Goal: Information Seeking & Learning: Learn about a topic

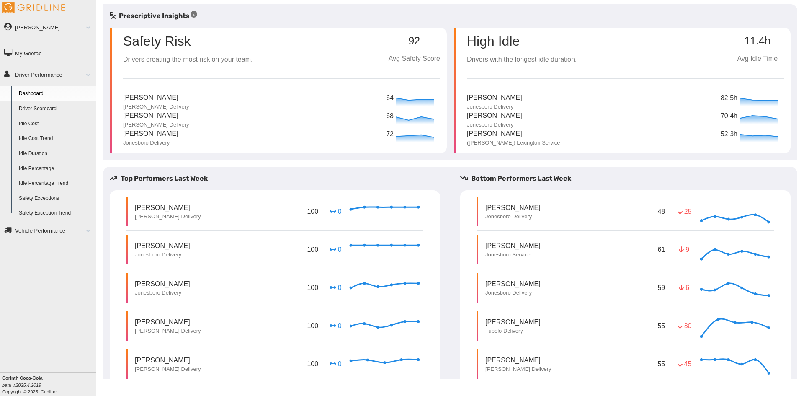
click at [153, 96] on p "Payton Pierce" at bounding box center [156, 98] width 66 height 10
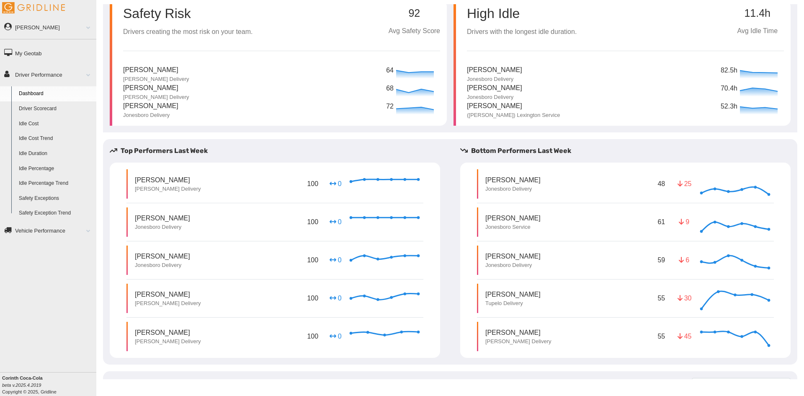
scroll to position [42, 0]
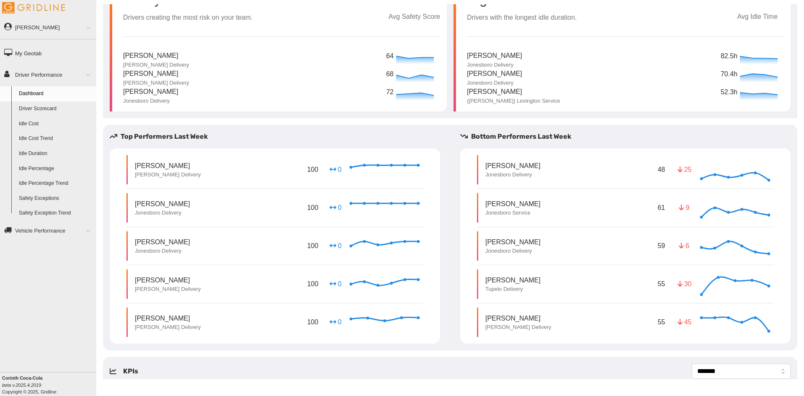
click at [509, 315] on p "Scotty Reeves" at bounding box center [519, 318] width 66 height 10
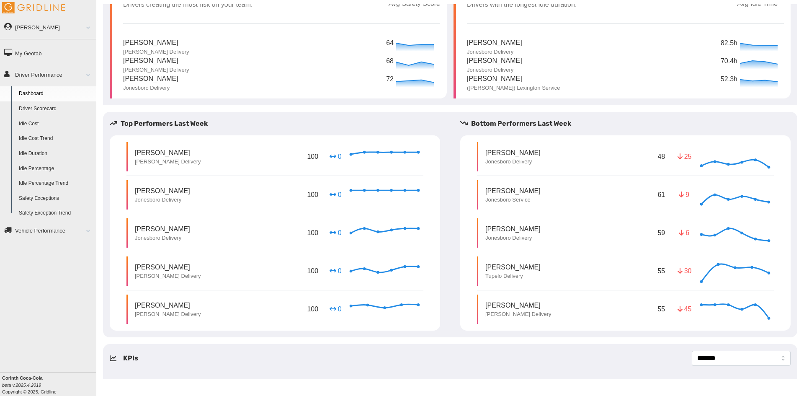
scroll to position [62, 0]
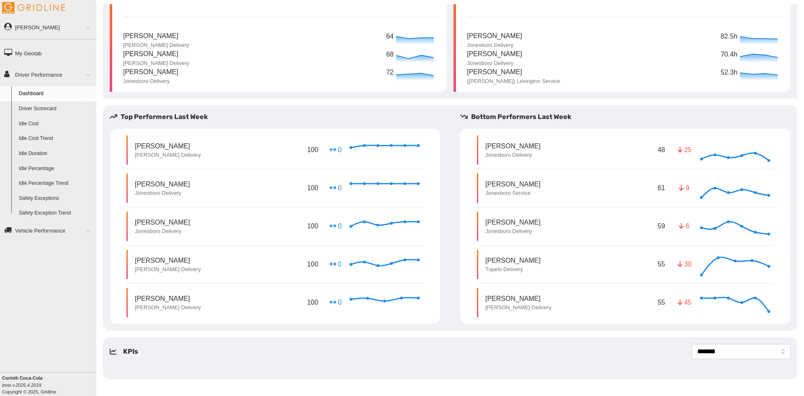
click at [46, 108] on link "Driver Scorecard" at bounding box center [55, 108] width 81 height 15
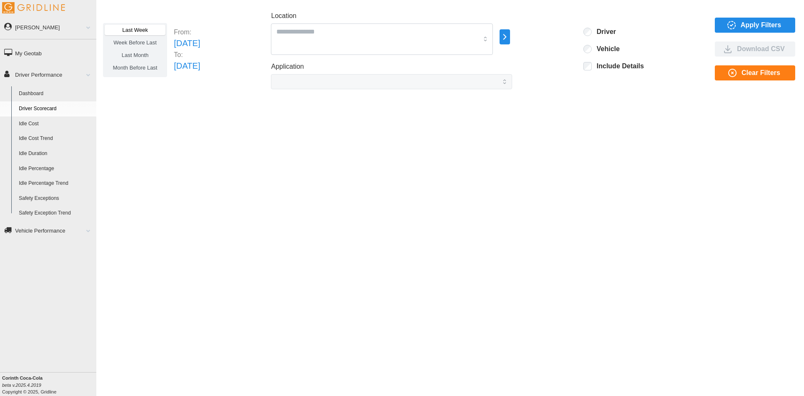
click at [510, 39] on icon "button" at bounding box center [505, 37] width 10 height 10
click at [552, 40] on div at bounding box center [551, 37] width 7 height 7
click at [510, 36] on icon "button" at bounding box center [505, 37] width 10 height 10
click at [510, 40] on icon "button" at bounding box center [505, 37] width 10 height 10
click at [567, 41] on p "All Vehicles" at bounding box center [581, 38] width 28 height 8
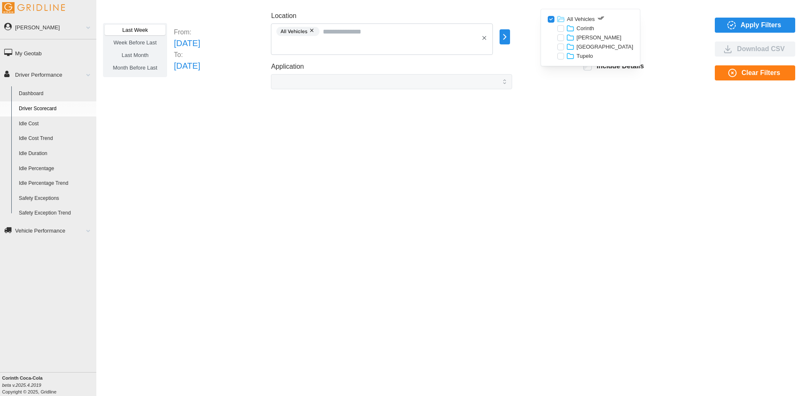
click at [559, 36] on div at bounding box center [561, 37] width 7 height 7
click at [768, 26] on span "Apply Filters" at bounding box center [761, 25] width 41 height 14
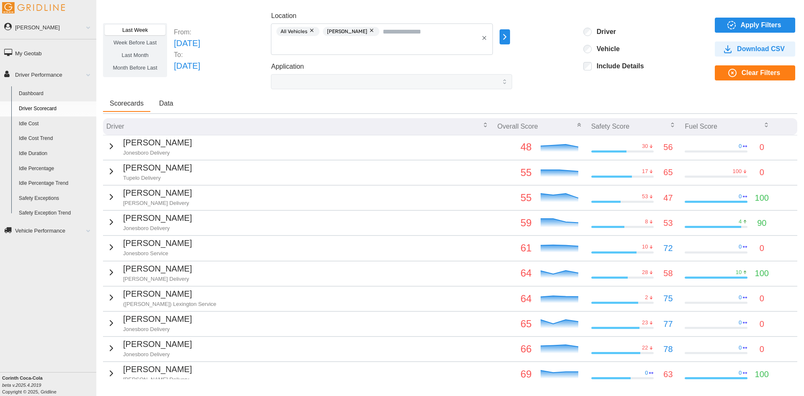
click at [189, 198] on td "Scotty Reeves Jackson Delivery" at bounding box center [298, 197] width 391 height 25
click at [107, 198] on icon "button" at bounding box center [111, 197] width 10 height 10
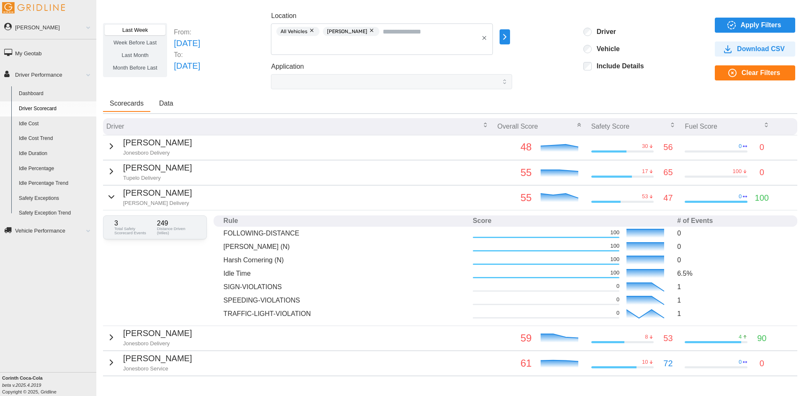
click at [118, 195] on div "Scotty Reeves Jackson Delivery" at bounding box center [148, 196] width 85 height 21
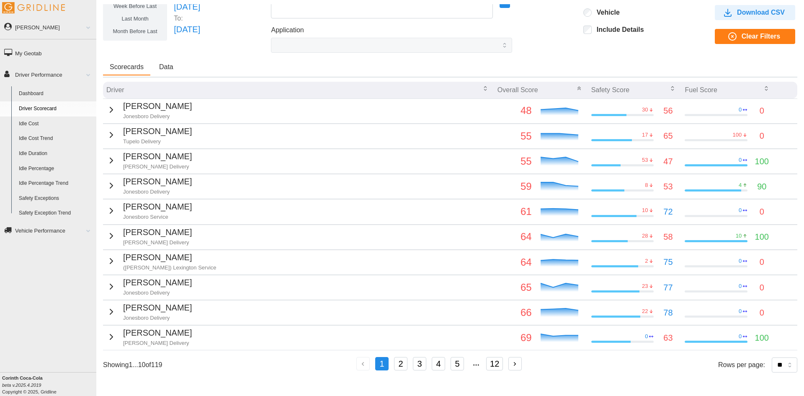
scroll to position [43, 0]
click at [392, 331] on td "Payton Pierce Jackson Delivery" at bounding box center [298, 338] width 391 height 25
click at [111, 332] on icon "button" at bounding box center [111, 337] width 10 height 10
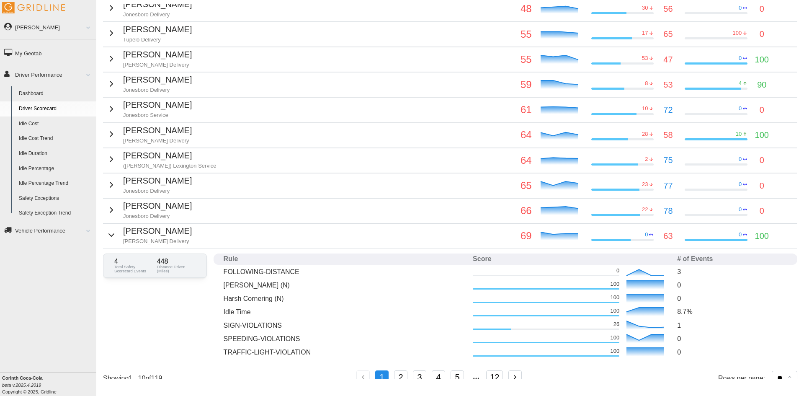
scroll to position [152, 0]
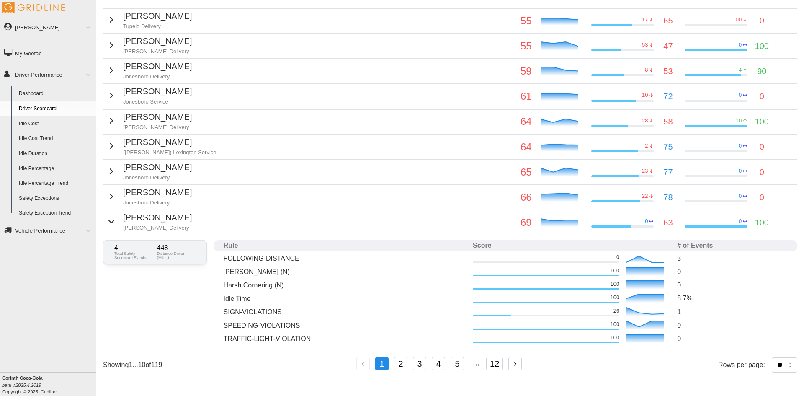
click at [398, 367] on button "2" at bounding box center [400, 363] width 13 height 13
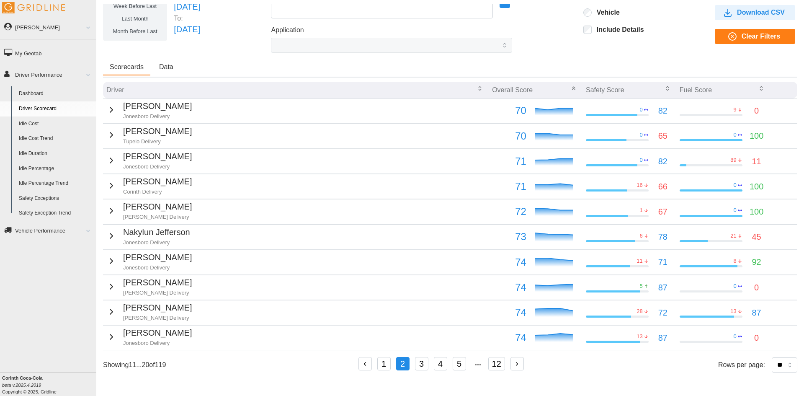
scroll to position [36, 0]
click at [421, 366] on button "3" at bounding box center [421, 363] width 13 height 13
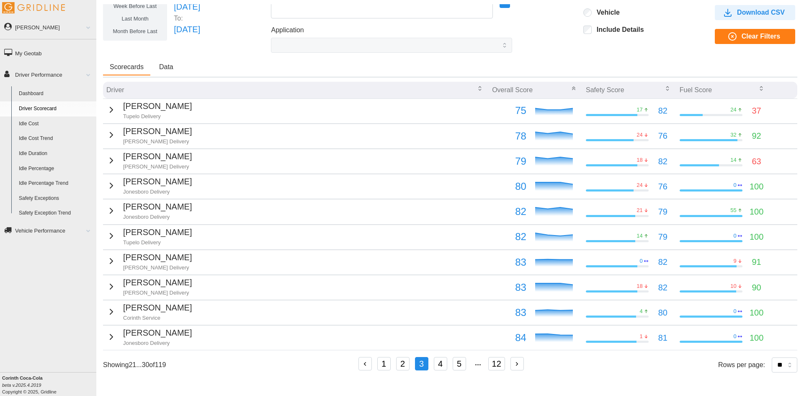
click at [444, 367] on button "4" at bounding box center [440, 363] width 13 height 13
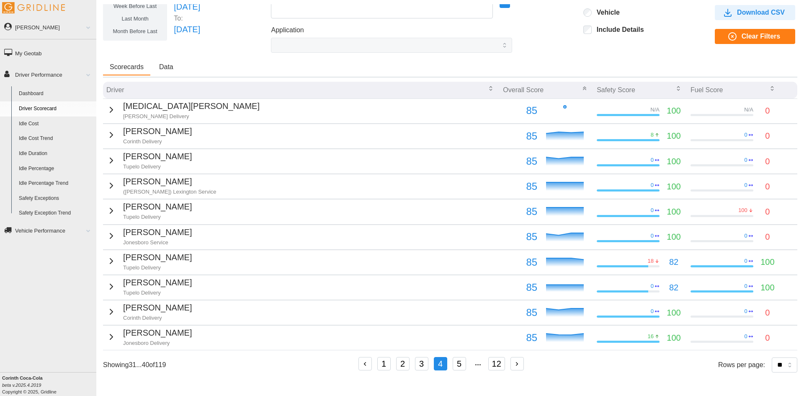
click at [493, 362] on button "12" at bounding box center [497, 363] width 17 height 13
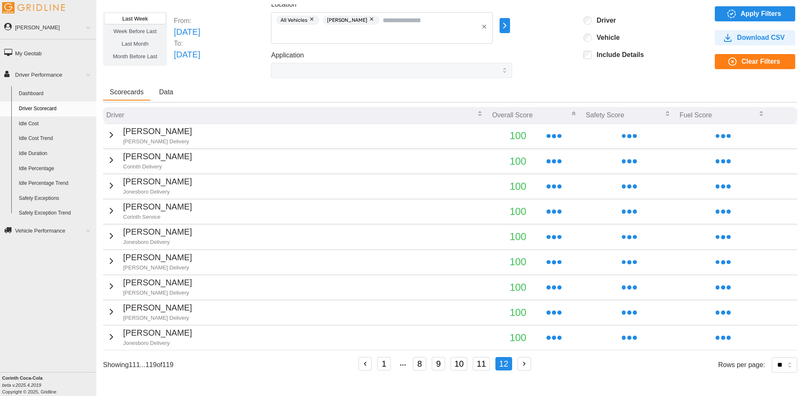
scroll to position [11, 0]
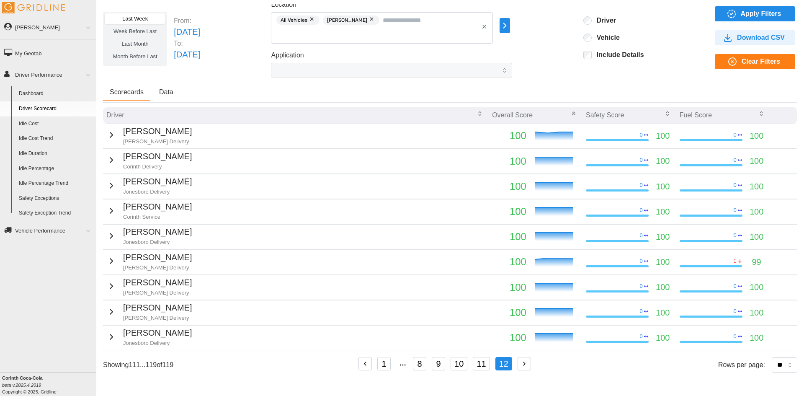
click at [519, 365] on button "button" at bounding box center [524, 363] width 13 height 13
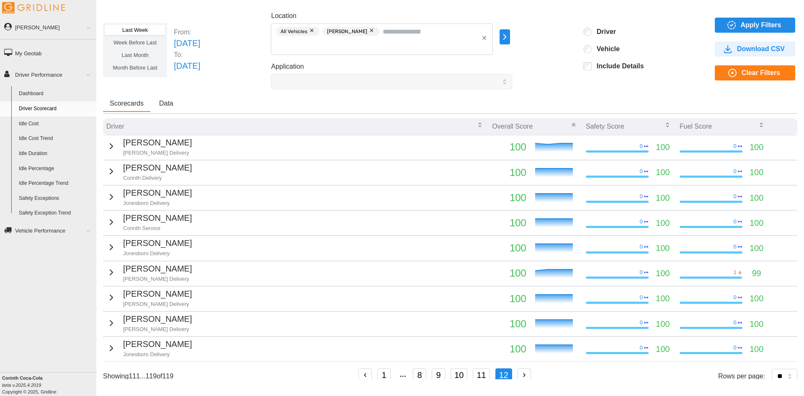
click at [45, 52] on link "My Geotab" at bounding box center [48, 53] width 96 height 19
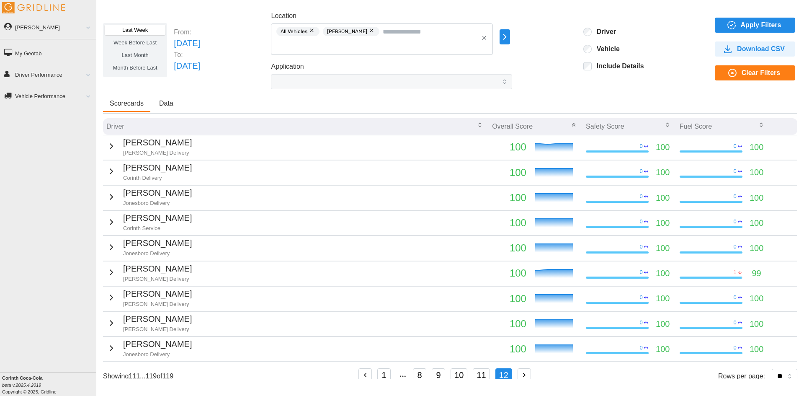
click at [69, 74] on link "Driver Performance" at bounding box center [48, 74] width 96 height 19
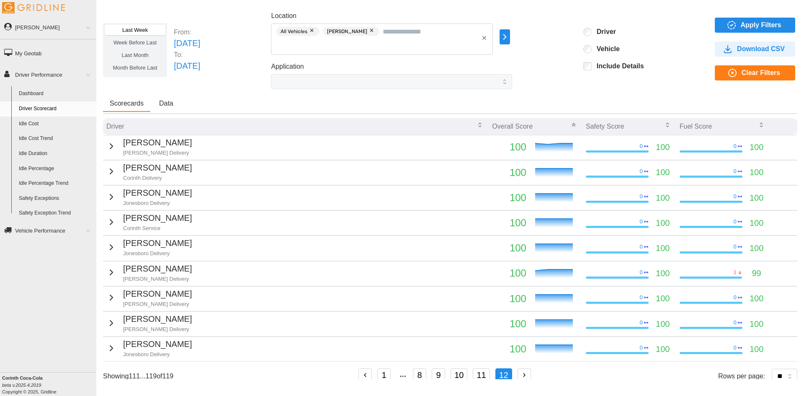
click at [52, 180] on link "Idle Percentage Trend" at bounding box center [55, 183] width 81 height 15
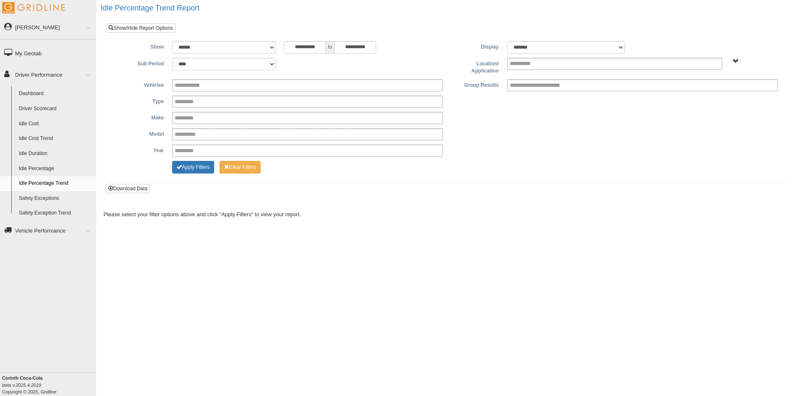
click at [731, 54] on div "**********" at bounding box center [447, 108] width 670 height 134
click at [737, 61] on span "All Vehicles" at bounding box center [736, 61] width 6 height 6
drag, startPoint x: 724, startPoint y: 85, endPoint x: 721, endPoint y: 95, distance: 10.3
click at [721, 91] on div "All Vehicles" at bounding box center [736, 92] width 98 height 18
click at [721, 93] on button "All Vehicles" at bounding box center [711, 91] width 36 height 9
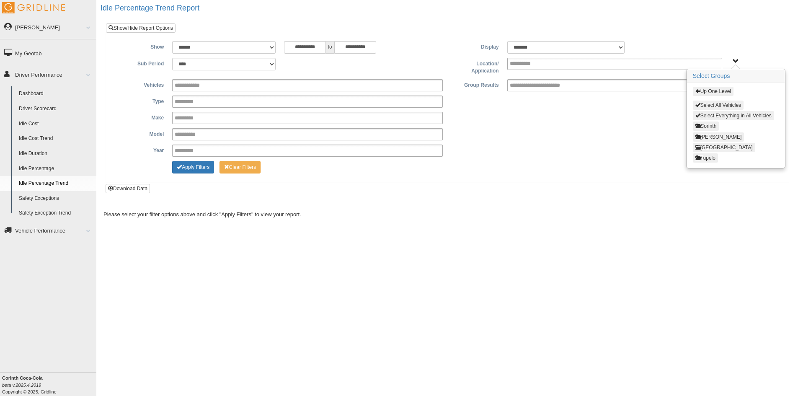
click at [702, 127] on button "Corinth" at bounding box center [706, 125] width 26 height 9
click at [197, 167] on button "Apply Filters" at bounding box center [193, 167] width 42 height 13
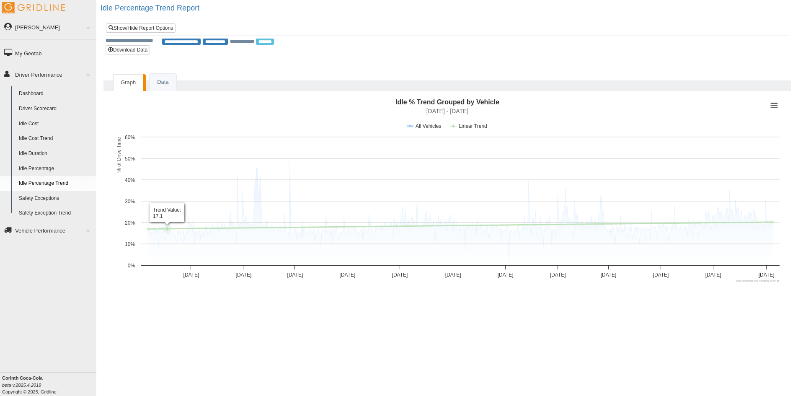
click at [161, 71] on div "Graph Data Idle % Trend Grouped by Vehicle Combination chart with 2 data series…" at bounding box center [447, 183] width 702 height 233
click at [135, 83] on link "Graph" at bounding box center [128, 82] width 30 height 17
click at [160, 90] on link "Data" at bounding box center [163, 82] width 26 height 17
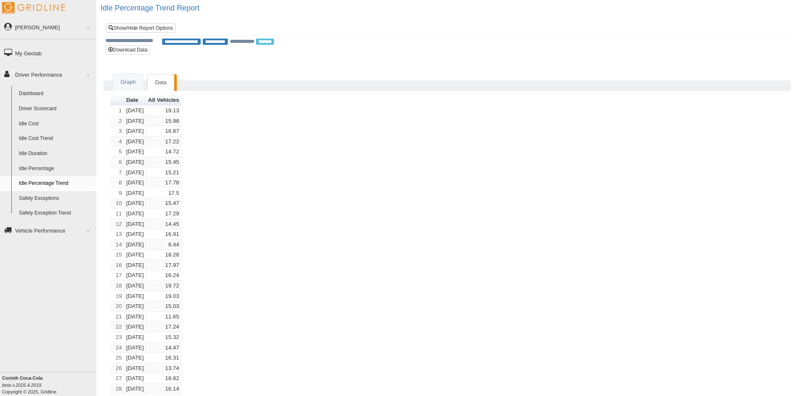
click at [216, 41] on span "**********" at bounding box center [215, 42] width 25 height 6
click at [274, 42] on span "********" at bounding box center [265, 42] width 18 height 6
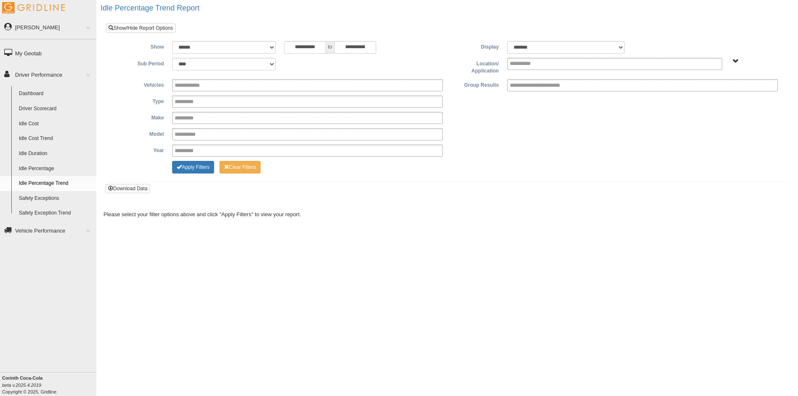
click at [735, 61] on span "All Vehicles" at bounding box center [736, 61] width 6 height 6
click at [716, 88] on button "All Vehicles" at bounding box center [711, 91] width 36 height 9
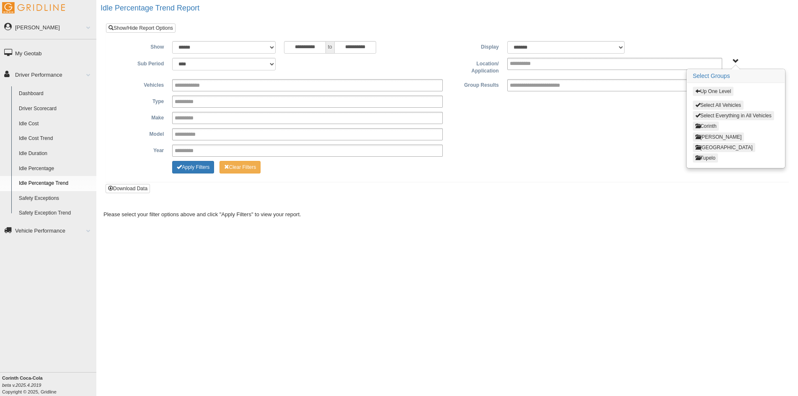
click at [710, 138] on button "[PERSON_NAME]" at bounding box center [719, 136] width 52 height 9
click at [706, 137] on button "[PERSON_NAME] Delivery" at bounding box center [728, 136] width 71 height 9
click at [710, 126] on button "[PERSON_NAME]" at bounding box center [716, 125] width 47 height 9
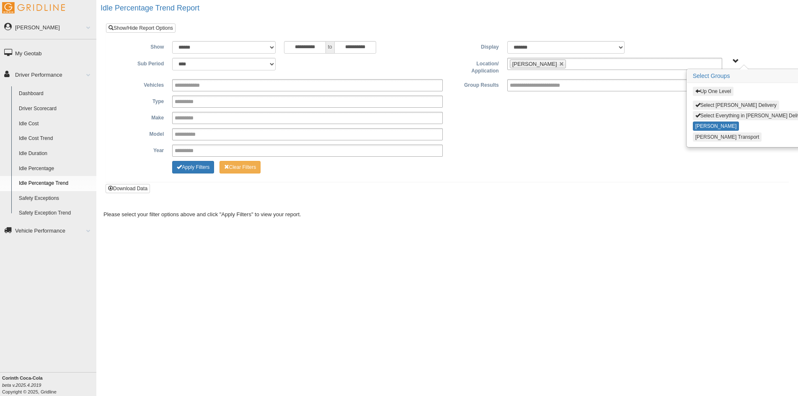
click at [711, 137] on button "[PERSON_NAME] Transport" at bounding box center [727, 136] width 69 height 9
click at [711, 114] on button "Select Everything in [PERSON_NAME] Delivery" at bounding box center [751, 115] width 117 height 9
type input "**********"
click at [706, 125] on button "[PERSON_NAME]" at bounding box center [716, 125] width 47 height 9
click at [703, 137] on button "[PERSON_NAME] Transport" at bounding box center [727, 136] width 69 height 9
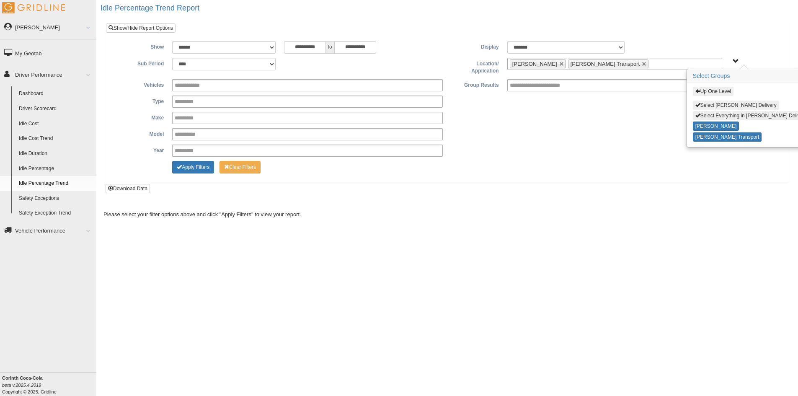
click at [701, 105] on button "Select [PERSON_NAME] Delivery" at bounding box center [736, 105] width 86 height 9
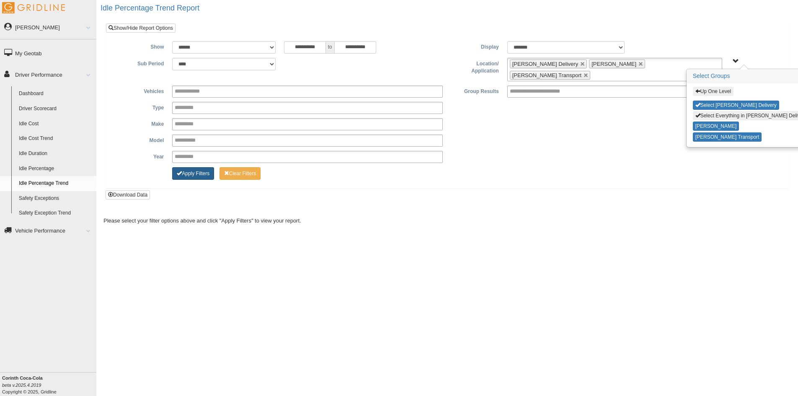
click at [201, 167] on button "Apply Filters" at bounding box center [193, 173] width 42 height 13
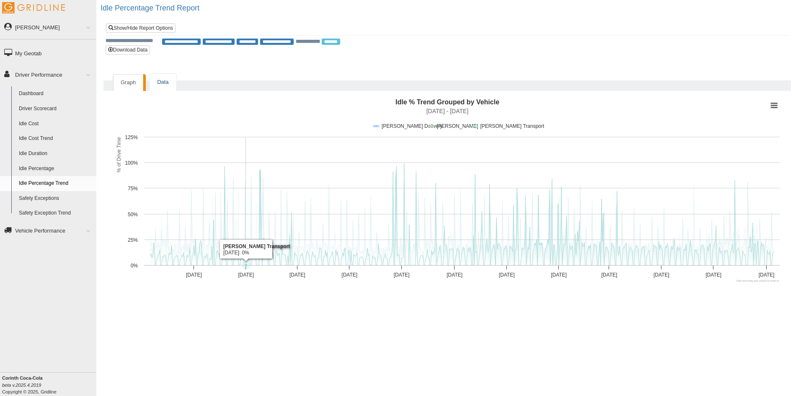
click at [170, 84] on link "Data" at bounding box center [163, 82] width 26 height 17
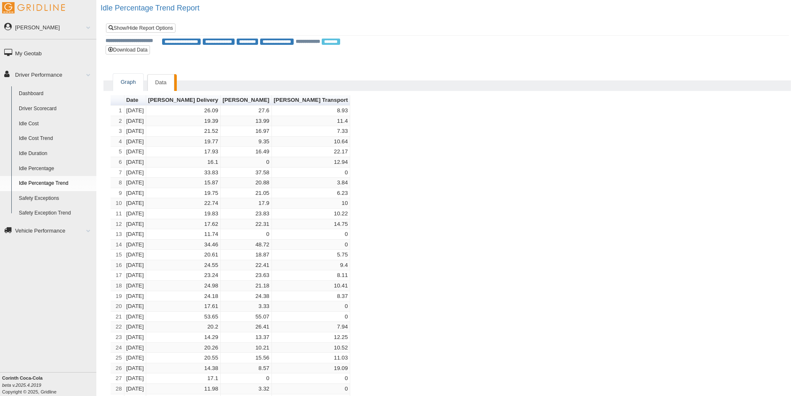
click at [122, 75] on link "Graph" at bounding box center [128, 82] width 30 height 17
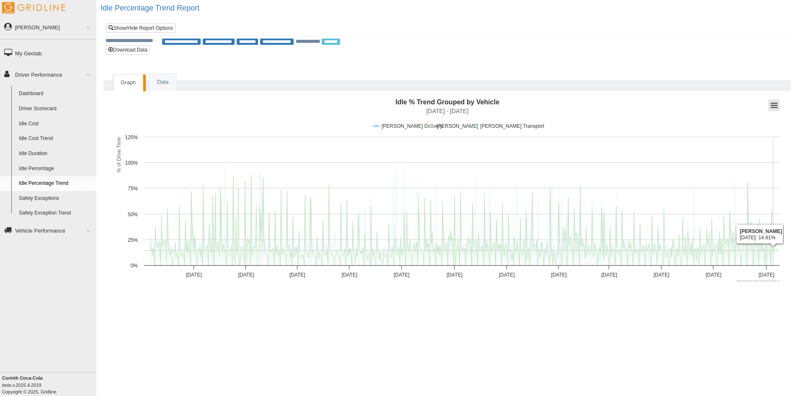
click at [776, 104] on button "View chart menu, Idle % Trend Grouped by Vehicle" at bounding box center [774, 106] width 12 height 12
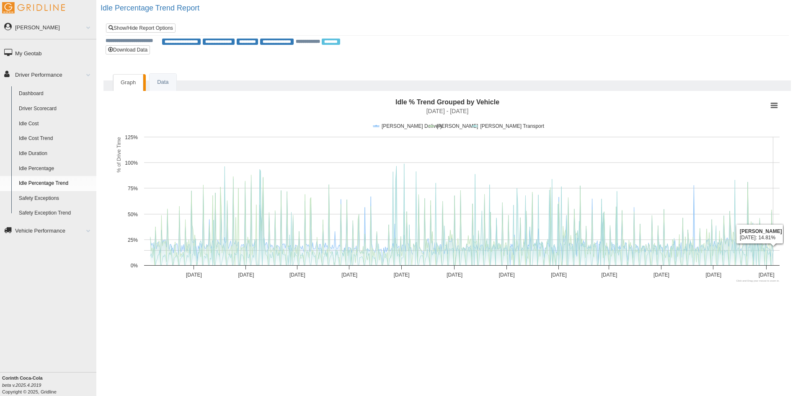
click at [401, 353] on div "**********" at bounding box center [447, 198] width 702 height 396
click at [47, 197] on link "Safety Exceptions" at bounding box center [55, 198] width 81 height 15
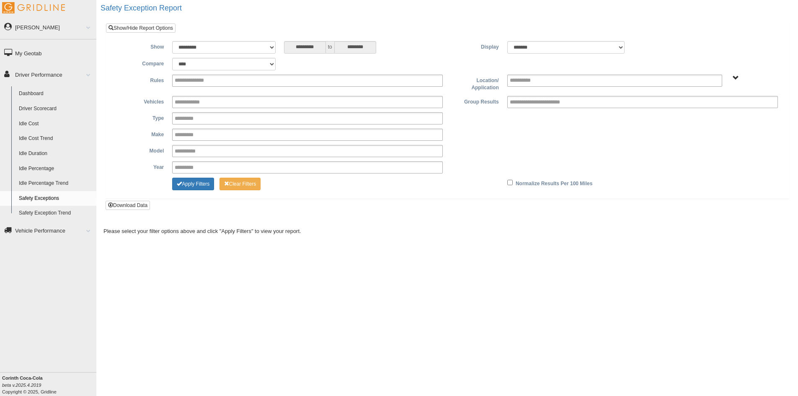
click at [738, 78] on span "All Vehicles" at bounding box center [736, 78] width 6 height 6
click at [716, 106] on button "All Vehicles" at bounding box center [711, 107] width 36 height 9
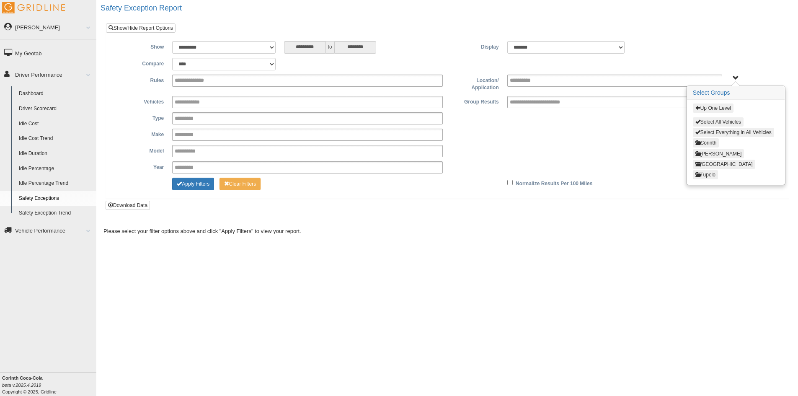
click at [726, 122] on button "Select All Vehicles" at bounding box center [718, 121] width 51 height 9
click at [726, 121] on button "Select All Vehicles" at bounding box center [718, 121] width 51 height 9
type input "**********"
drag, startPoint x: 645, startPoint y: 148, endPoint x: 662, endPoint y: 129, distance: 25.5
click at [649, 142] on div "**********" at bounding box center [447, 137] width 670 height 82
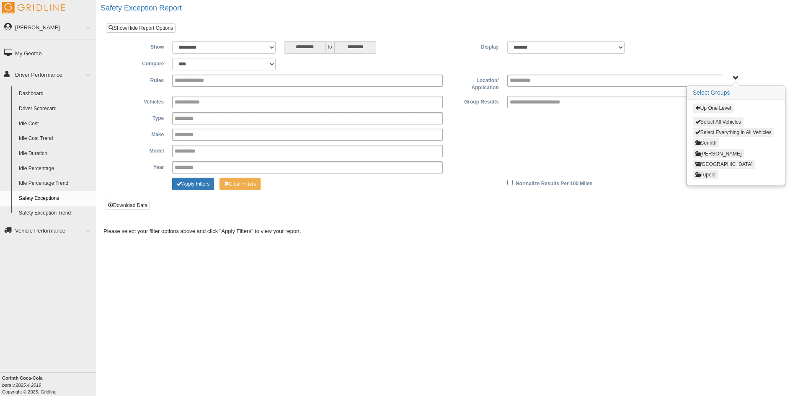
drag, startPoint x: 731, startPoint y: 49, endPoint x: 689, endPoint y: 44, distance: 42.7
click at [722, 48] on div "**********" at bounding box center [447, 47] width 670 height 13
click at [623, 45] on select "******* ******" at bounding box center [565, 47] width 117 height 13
click at [653, 52] on div "******* ******" at bounding box center [587, 47] width 168 height 13
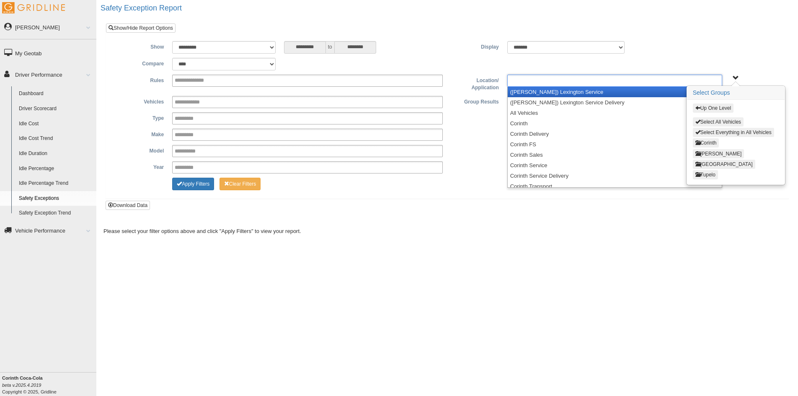
click at [597, 83] on ul at bounding box center [614, 81] width 215 height 12
type input "**********"
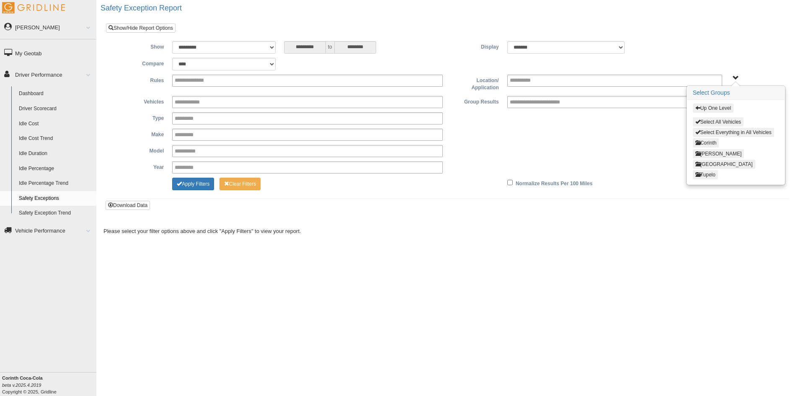
click at [489, 253] on div "**********" at bounding box center [447, 198] width 702 height 396
click at [45, 108] on link "Driver Scorecard" at bounding box center [55, 108] width 81 height 15
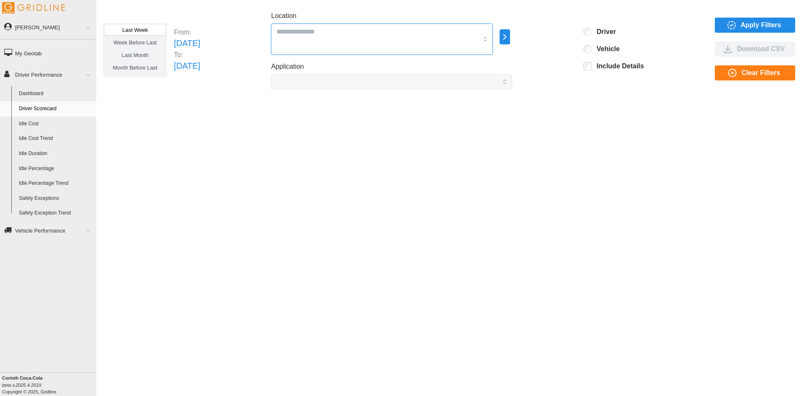
click at [493, 36] on div at bounding box center [382, 38] width 222 height 31
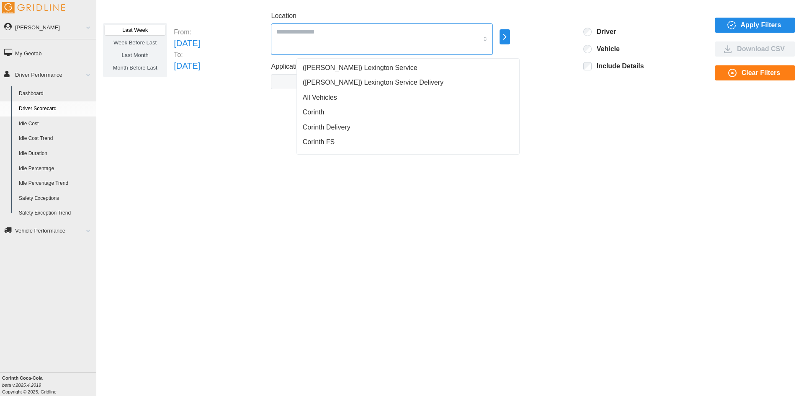
click at [333, 112] on div "Corinth" at bounding box center [408, 112] width 219 height 15
click at [336, 127] on span "Corinth Delivery" at bounding box center [327, 127] width 48 height 10
click at [328, 139] on span "Corinth FS" at bounding box center [319, 142] width 32 height 10
click at [364, 69] on span "([PERSON_NAME]) Lexington Service" at bounding box center [360, 68] width 115 height 10
click at [364, 83] on span "([PERSON_NAME]) Lexington Service Delivery" at bounding box center [373, 83] width 141 height 10
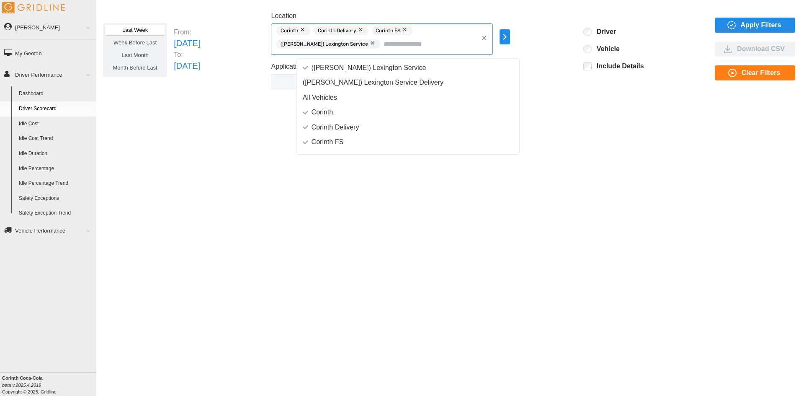
scroll to position [10, 0]
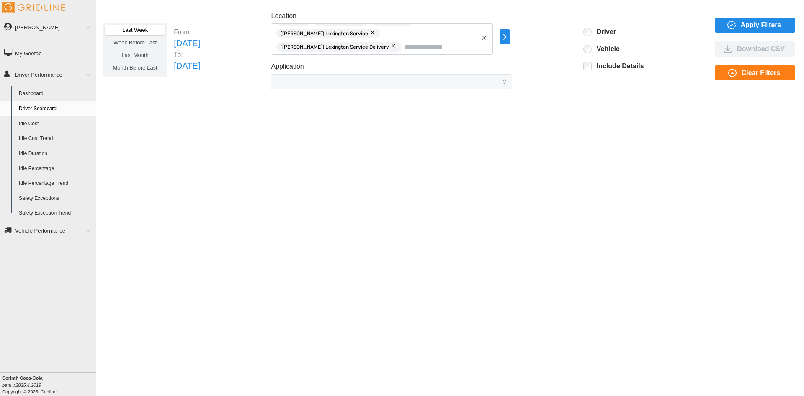
click at [510, 39] on icon "button" at bounding box center [505, 37] width 10 height 10
click at [780, 26] on span "Apply Filters" at bounding box center [761, 25] width 41 height 14
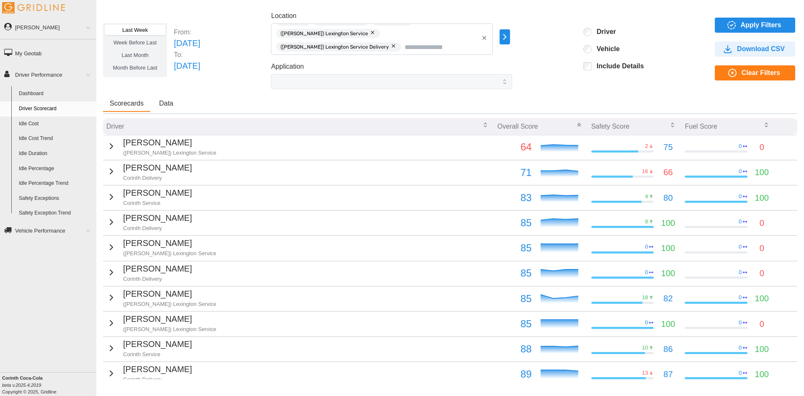
click at [165, 102] on span "Data" at bounding box center [166, 103] width 14 height 7
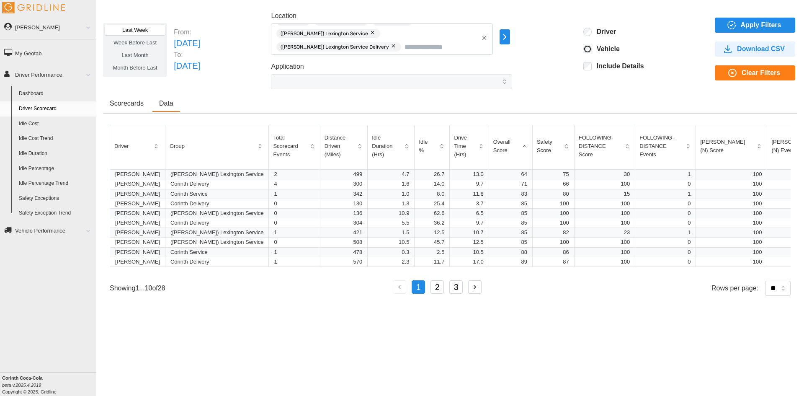
scroll to position [0, 0]
click at [130, 99] on button "Scorecards" at bounding box center [126, 104] width 47 height 16
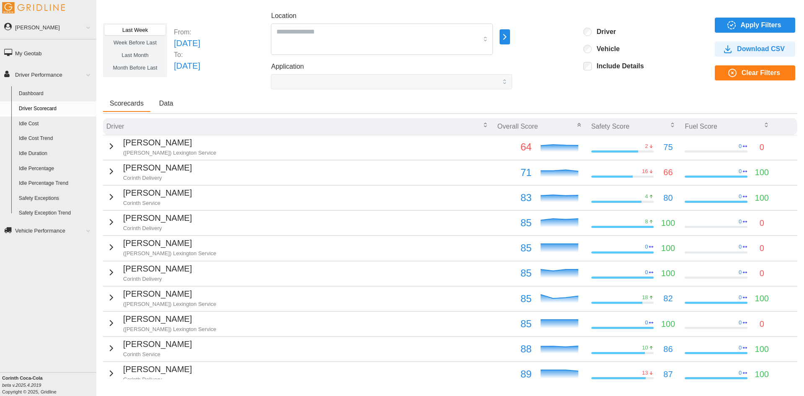
click at [510, 38] on icon "button" at bounding box center [505, 37] width 10 height 10
click at [552, 39] on div at bounding box center [549, 37] width 7 height 7
click at [554, 37] on div "All Vehicles" at bounding box center [569, 37] width 47 height 9
click at [584, 38] on p "All Vehicles" at bounding box center [579, 38] width 28 height 8
click at [560, 28] on div at bounding box center [559, 28] width 7 height 7
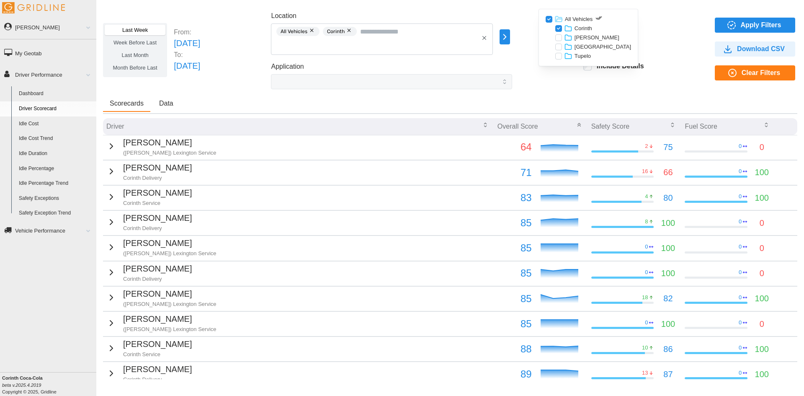
click at [560, 37] on div at bounding box center [559, 37] width 7 height 7
click at [557, 51] on div "[GEOGRAPHIC_DATA]" at bounding box center [588, 46] width 85 height 9
click at [562, 47] on div "[GEOGRAPHIC_DATA]" at bounding box center [588, 46] width 85 height 9
click at [560, 47] on div at bounding box center [559, 47] width 7 height 7
click at [560, 55] on div at bounding box center [559, 56] width 7 height 7
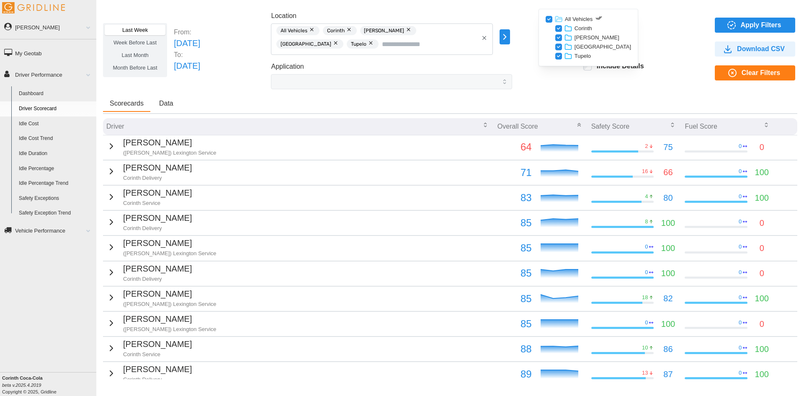
click at [749, 23] on span "Apply Filters" at bounding box center [761, 25] width 41 height 14
